Goal: Information Seeking & Learning: Learn about a topic

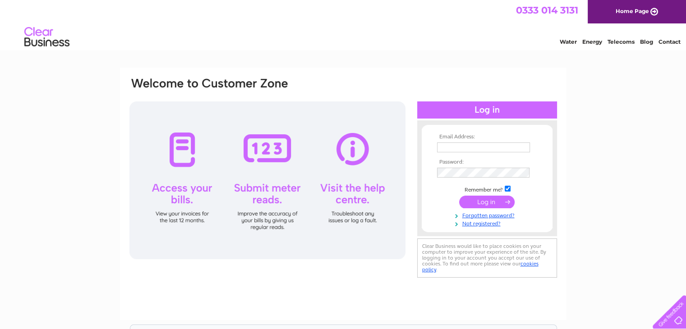
type input "[EMAIL_ADDRESS][DOMAIN_NAME]"
click at [474, 203] on input "submit" at bounding box center [486, 202] width 55 height 13
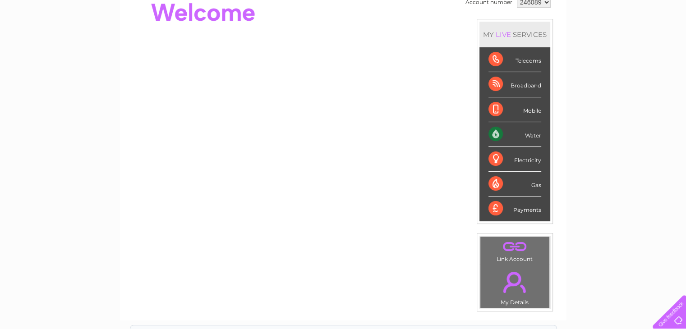
scroll to position [22, 0]
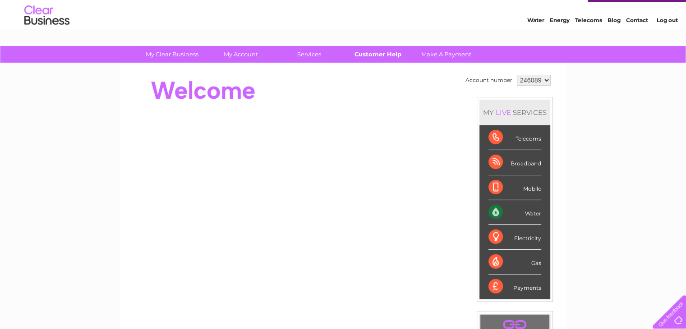
click at [383, 53] on link "Customer Help" at bounding box center [377, 54] width 74 height 17
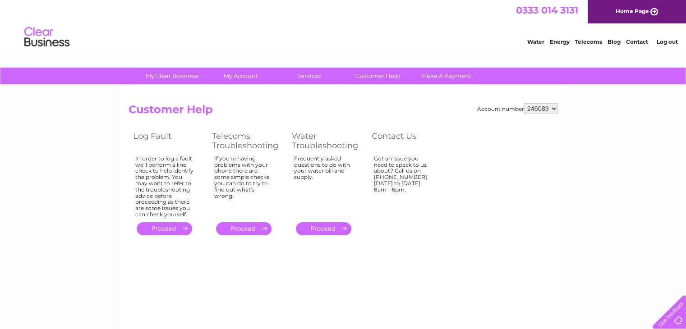
click at [590, 38] on link "Telecoms" at bounding box center [588, 41] width 27 height 7
